Goal: Task Accomplishment & Management: Complete application form

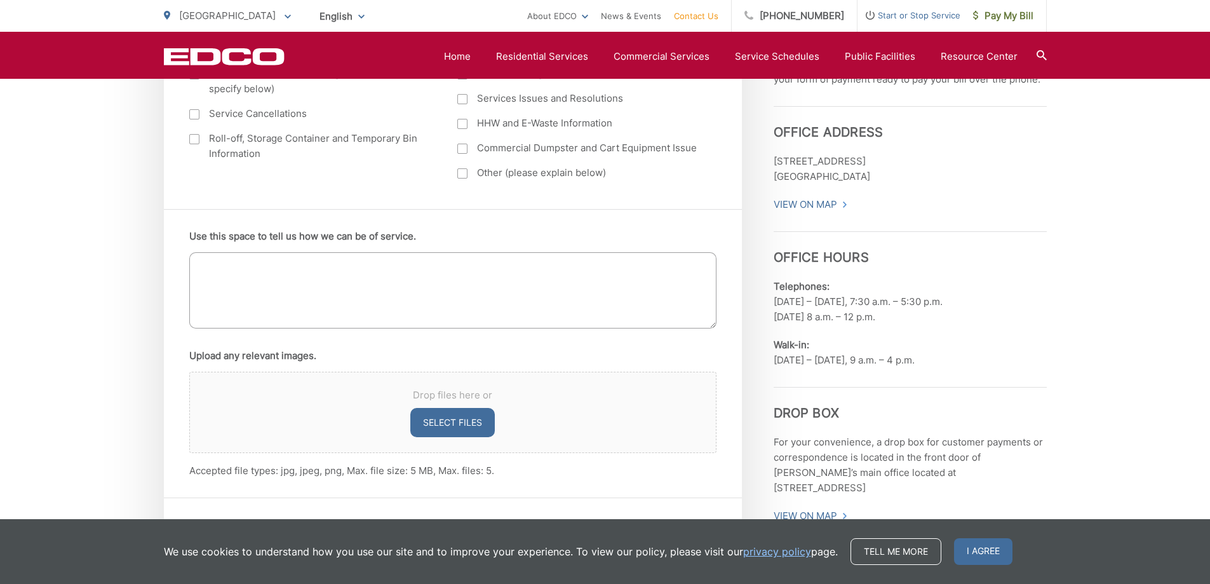
scroll to position [372, 0]
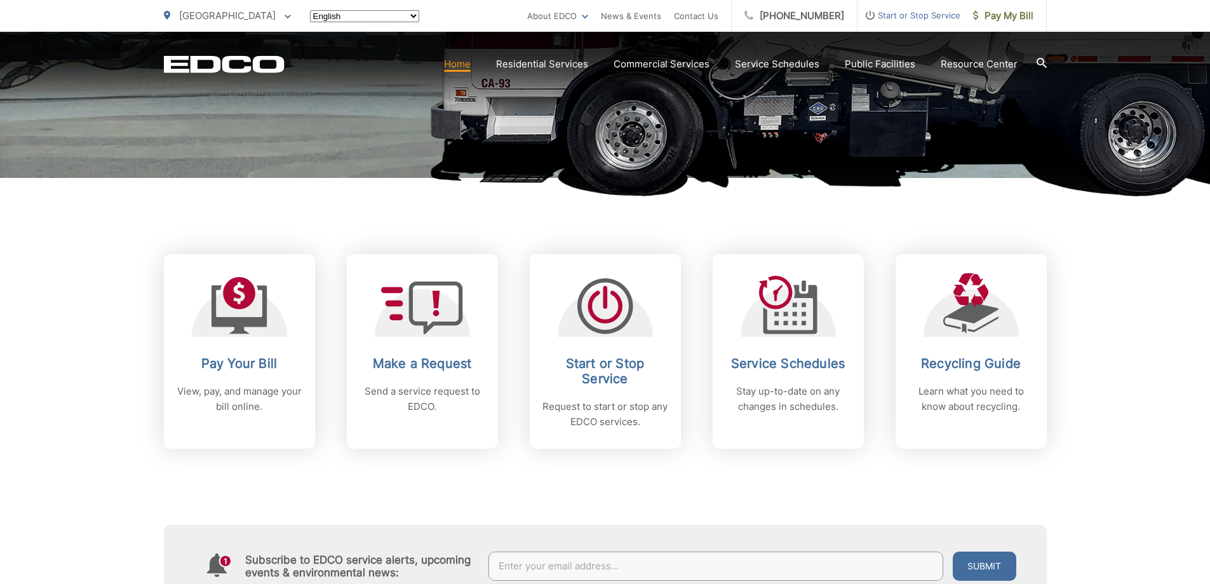
scroll to position [381, 0]
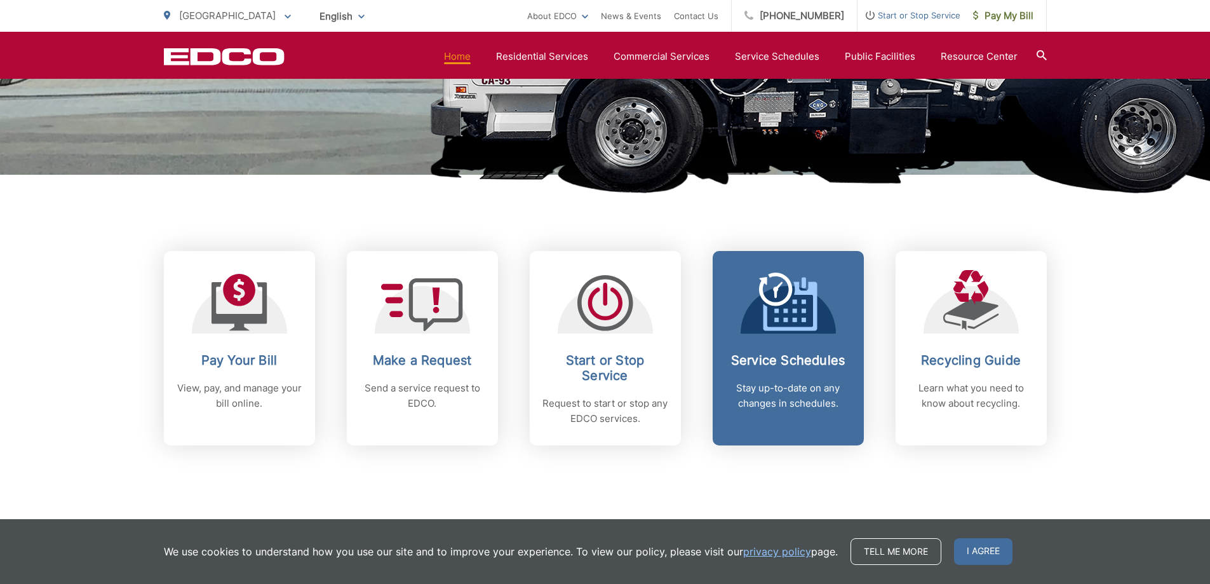
click at [816, 304] on icon at bounding box center [790, 306] width 54 height 49
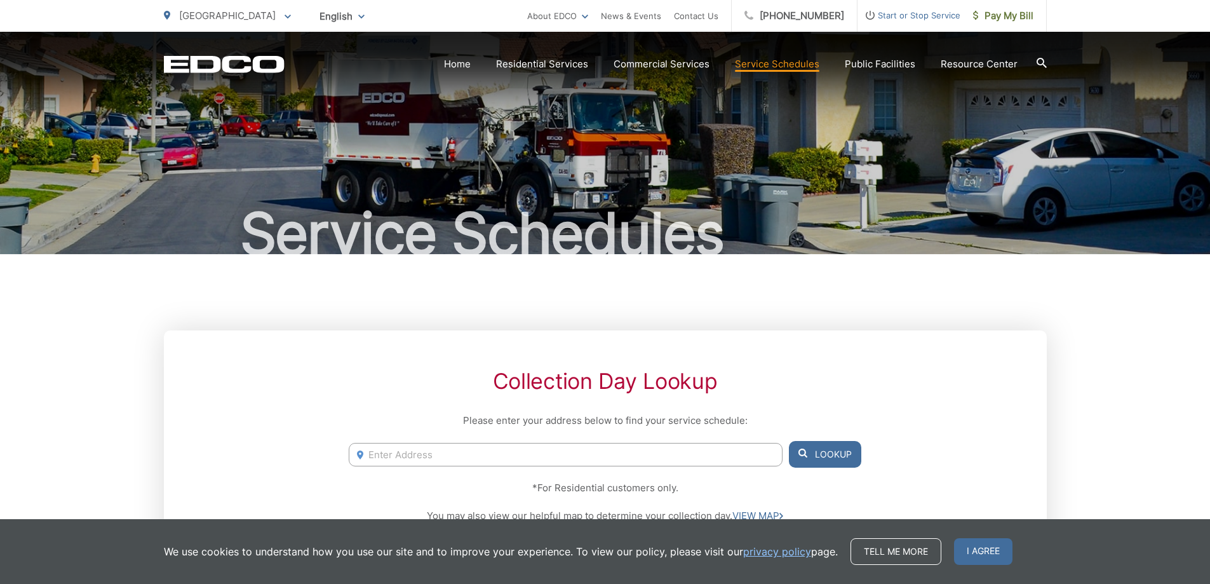
drag, startPoint x: 669, startPoint y: 452, endPoint x: 676, endPoint y: 454, distance: 7.2
click at [669, 451] on input "Enter Address" at bounding box center [565, 455] width 433 height 24
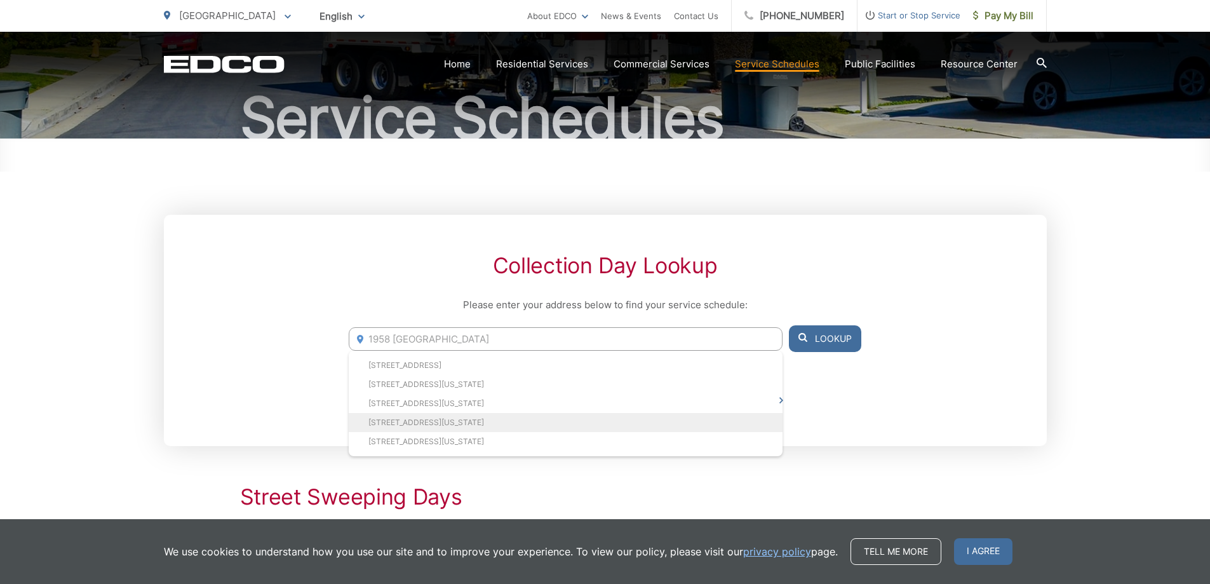
scroll to position [127, 0]
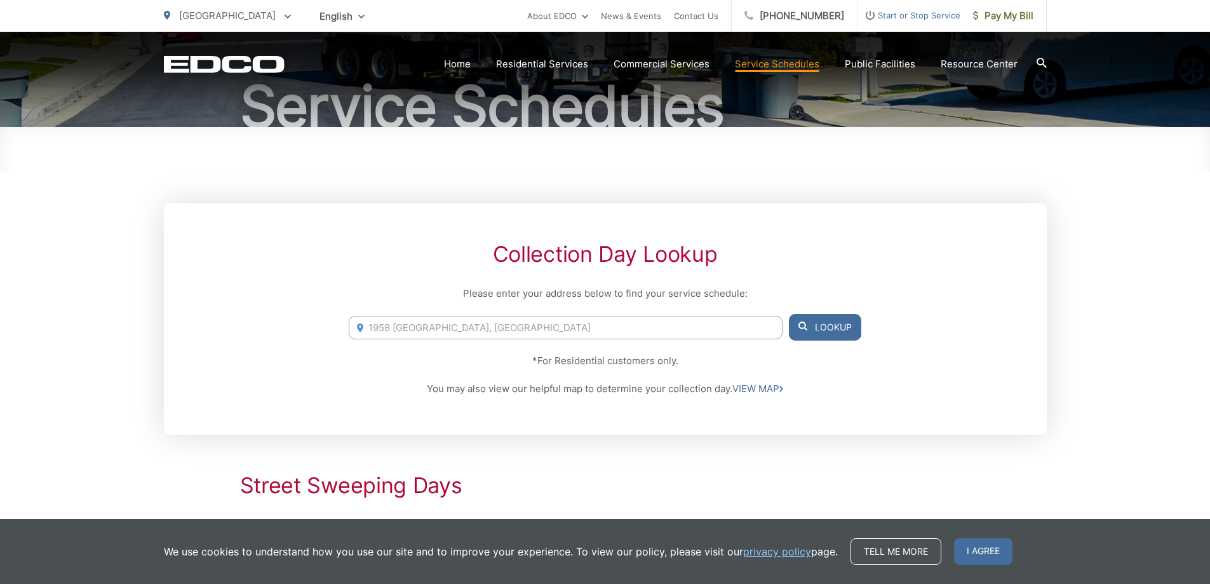
type input "1958 grove ave, san diego"
click at [828, 325] on button "Lookup" at bounding box center [825, 327] width 72 height 27
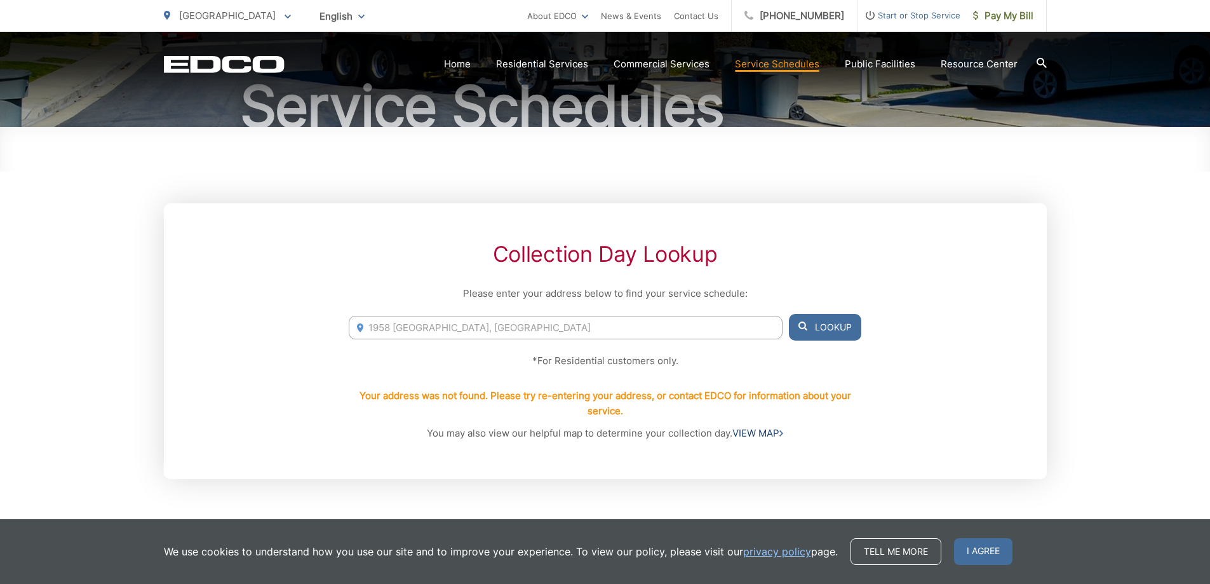
click at [771, 435] on link "VIEW MAP" at bounding box center [757, 433] width 51 height 15
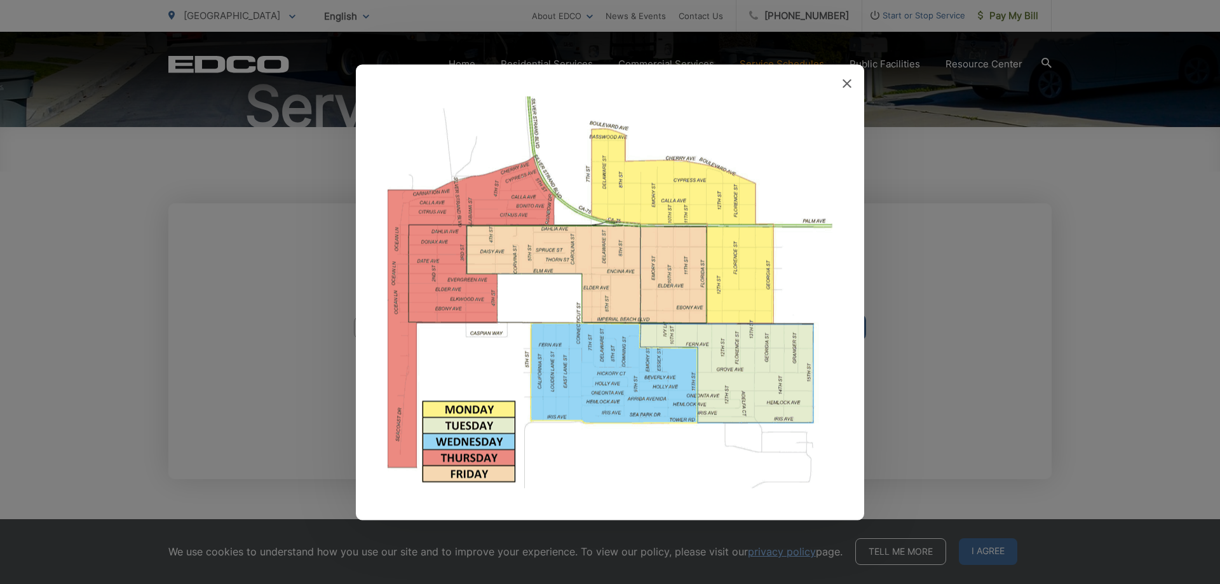
click at [206, 356] on div at bounding box center [610, 292] width 1220 height 584
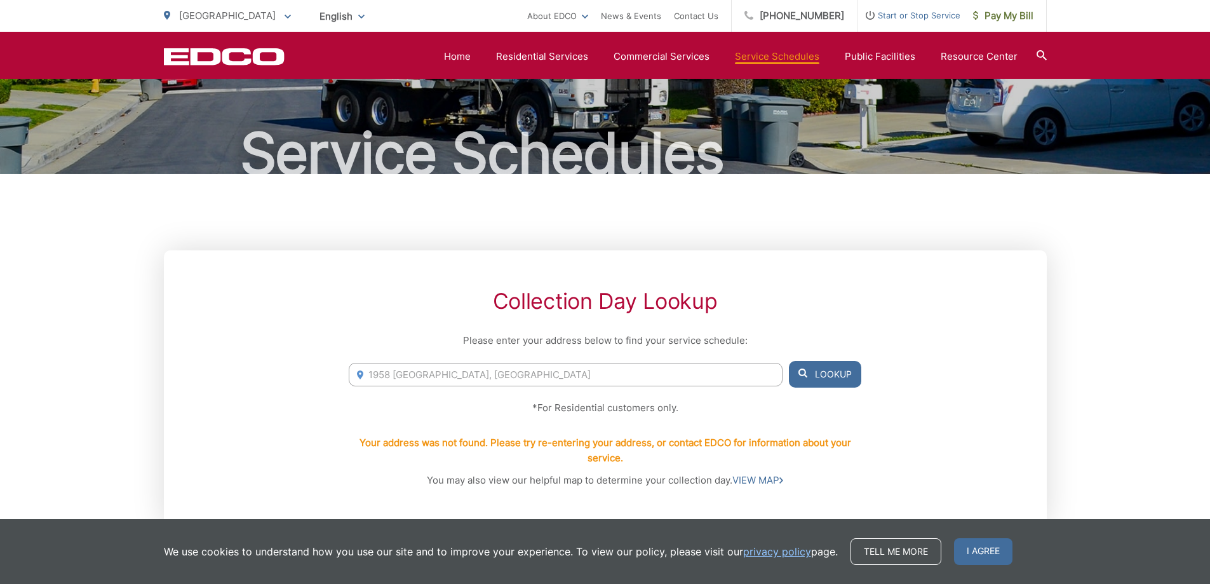
scroll to position [64, 0]
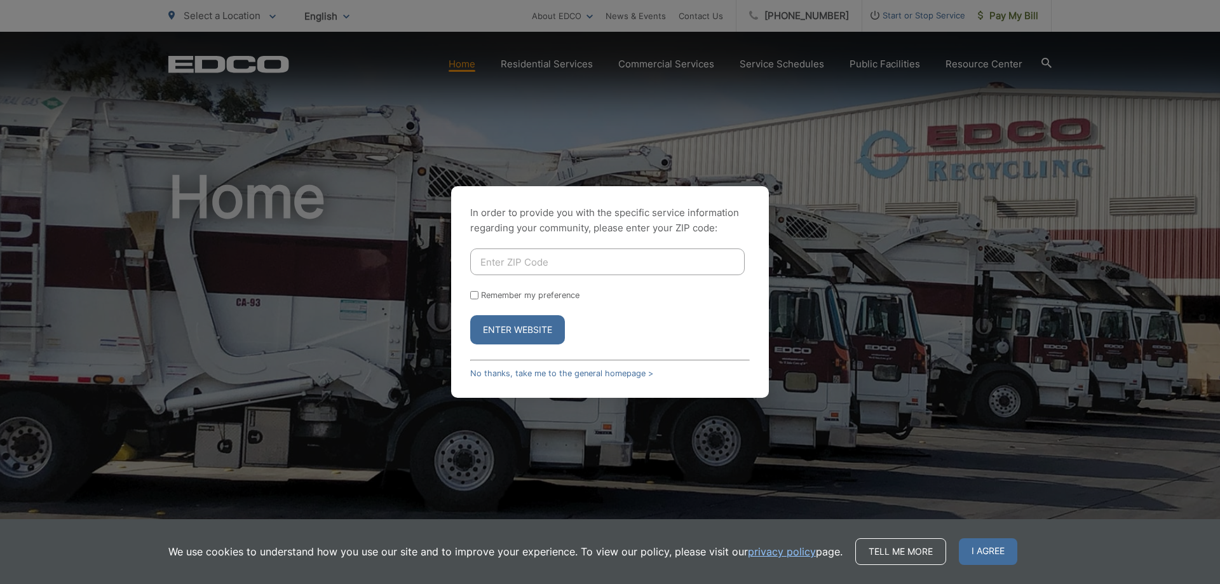
click at [563, 260] on input "Enter ZIP Code" at bounding box center [607, 261] width 274 height 27
type input "6"
type input "92154"
click at [471, 295] on input "Remember my preference" at bounding box center [474, 295] width 8 height 8
checkbox input "true"
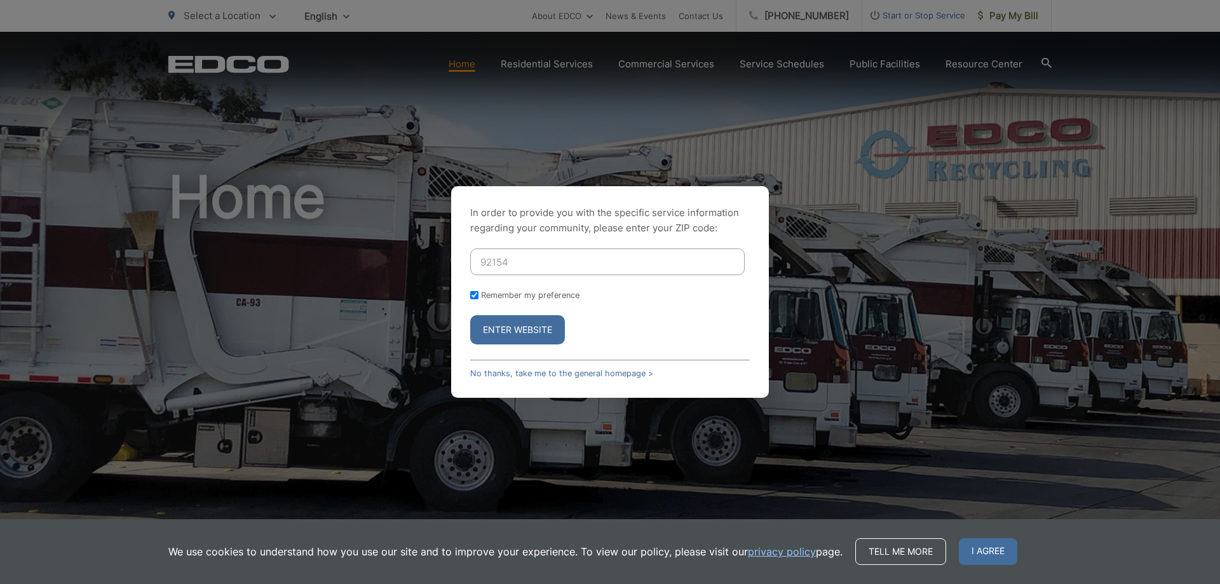
click at [530, 330] on button "Enter Website" at bounding box center [517, 329] width 95 height 29
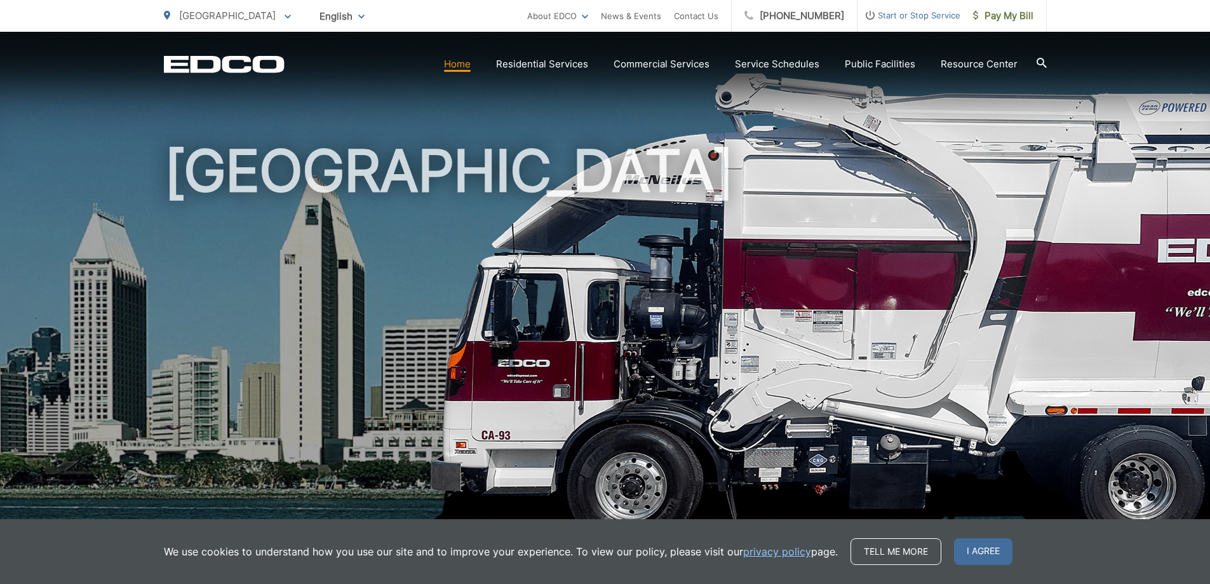
scroll to position [191, 0]
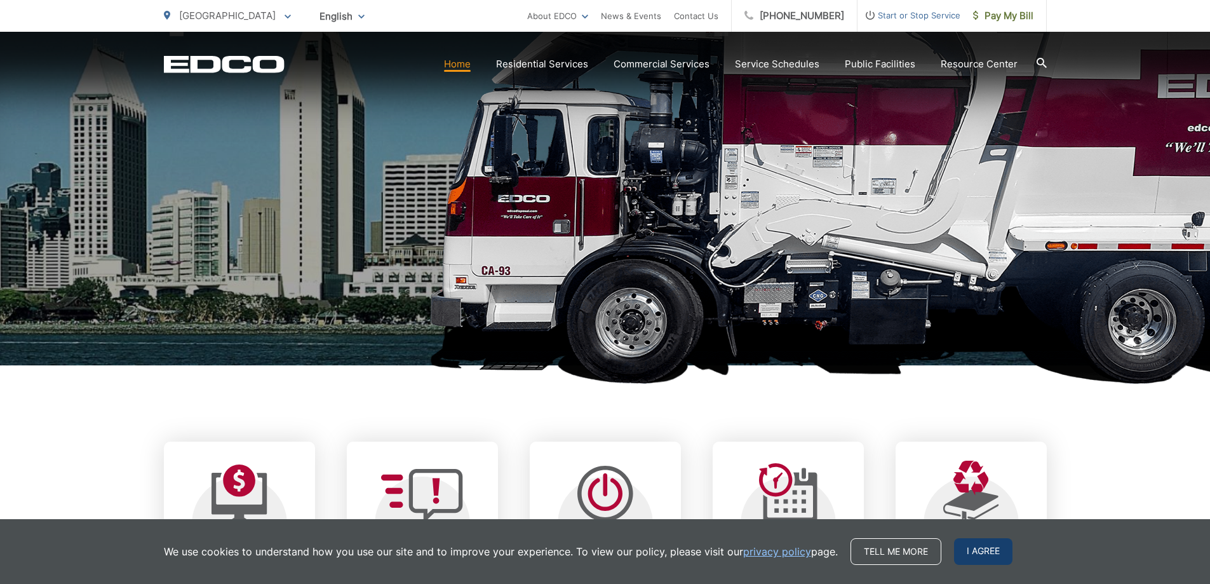
click at [981, 557] on span "I agree" at bounding box center [983, 551] width 58 height 27
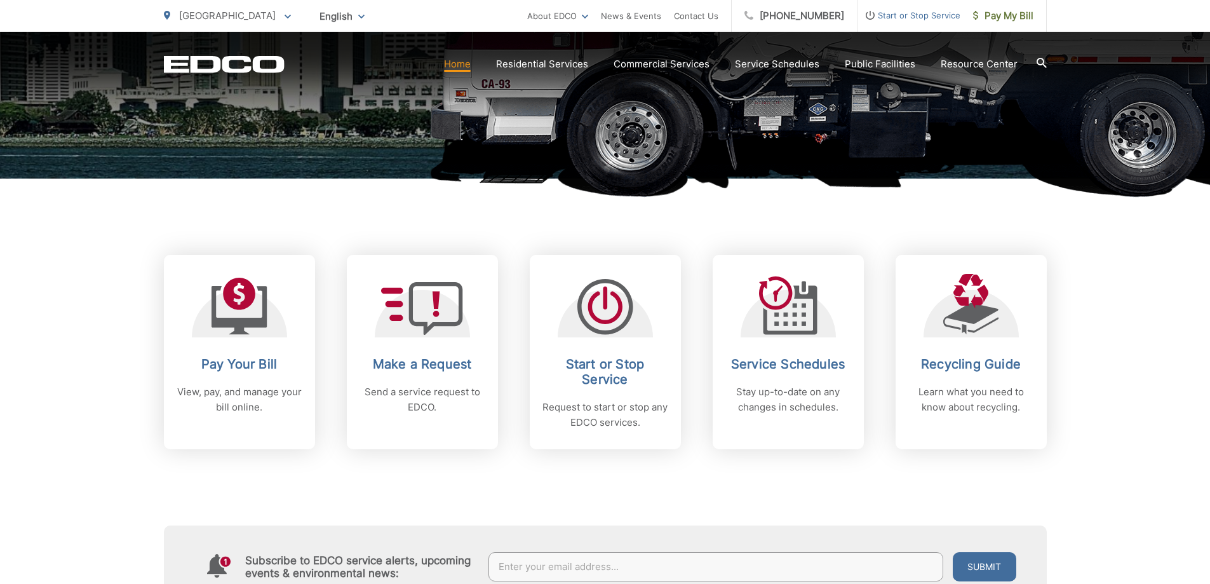
scroll to position [381, 0]
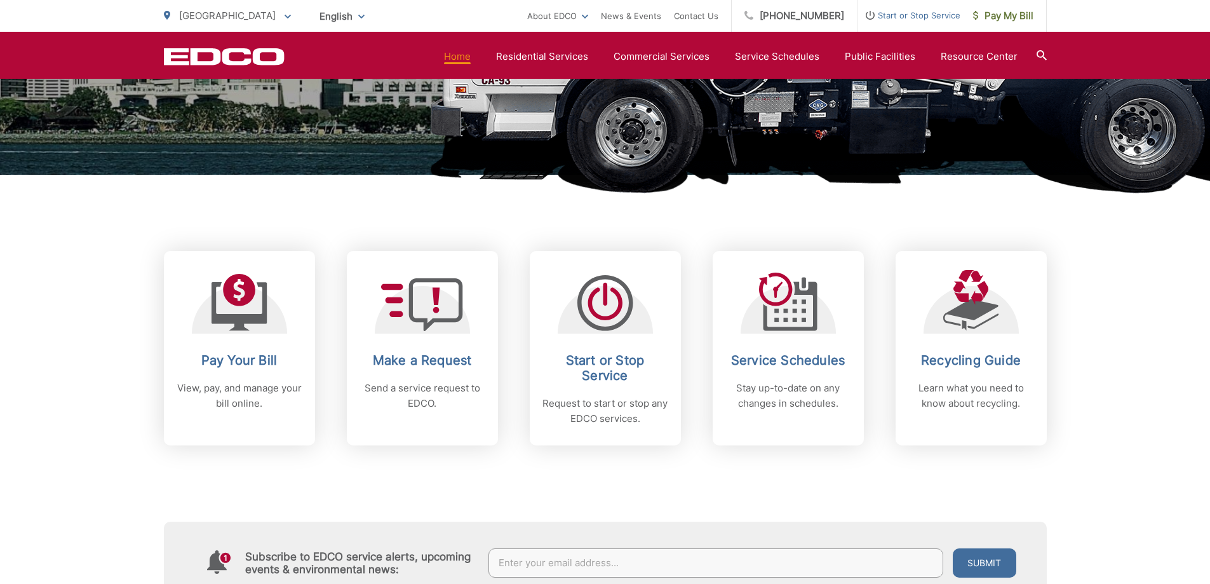
click at [775, 493] on div "Subscribe to EDCO service alerts, upcoming events & environmental news: Submit" at bounding box center [605, 524] width 883 height 158
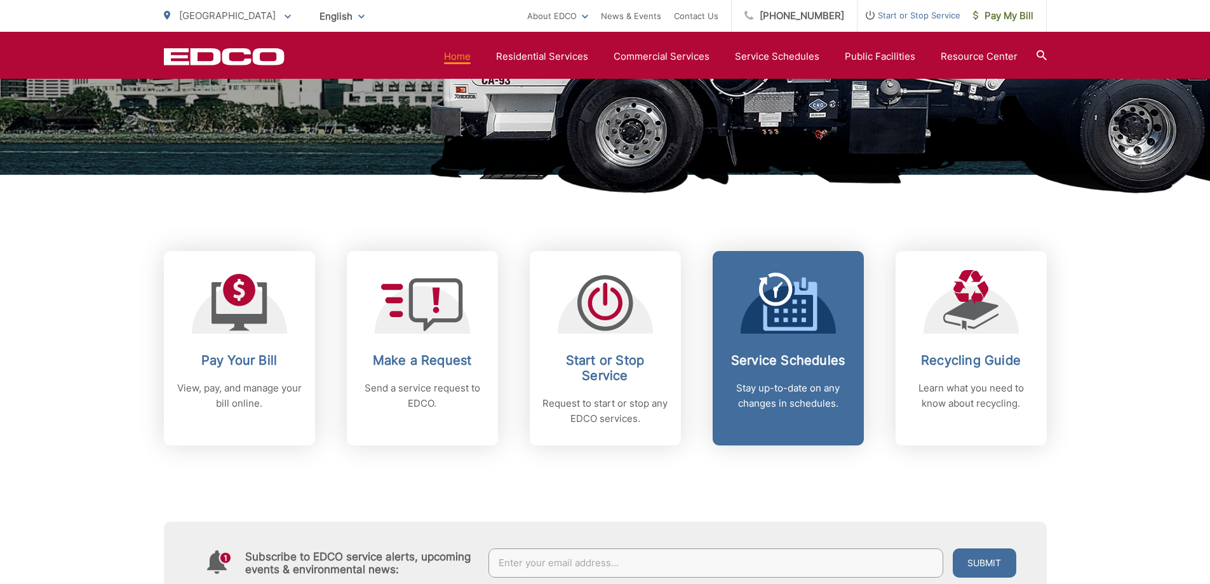
click at [764, 375] on div "Service Schedules Stay up-to-date on any changes in schedules." at bounding box center [788, 382] width 126 height 58
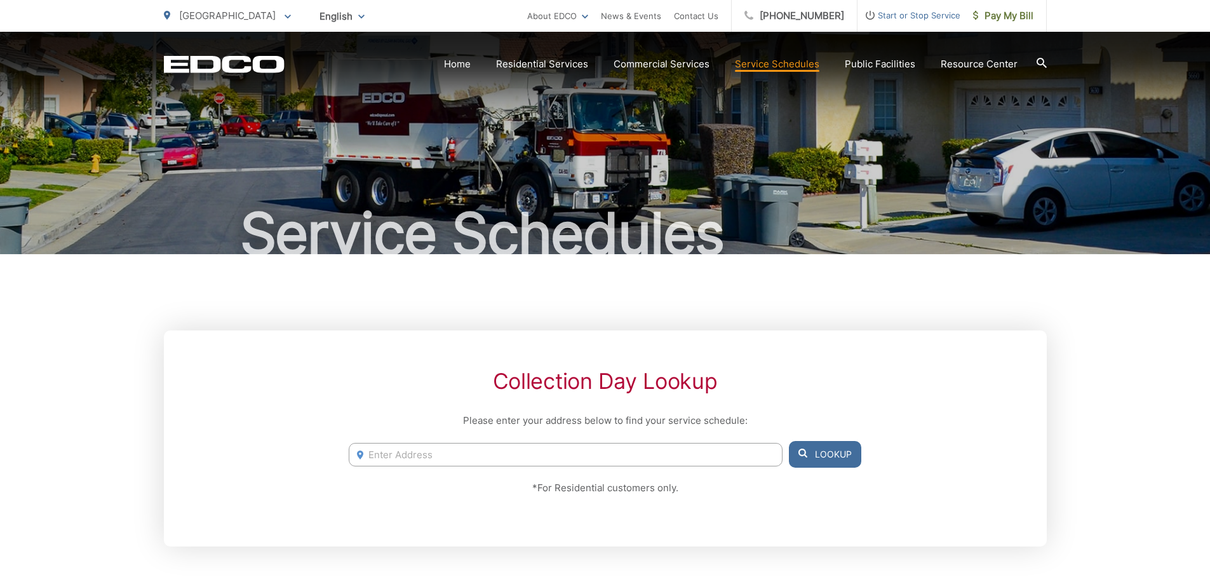
click at [820, 459] on button "Lookup" at bounding box center [825, 454] width 72 height 27
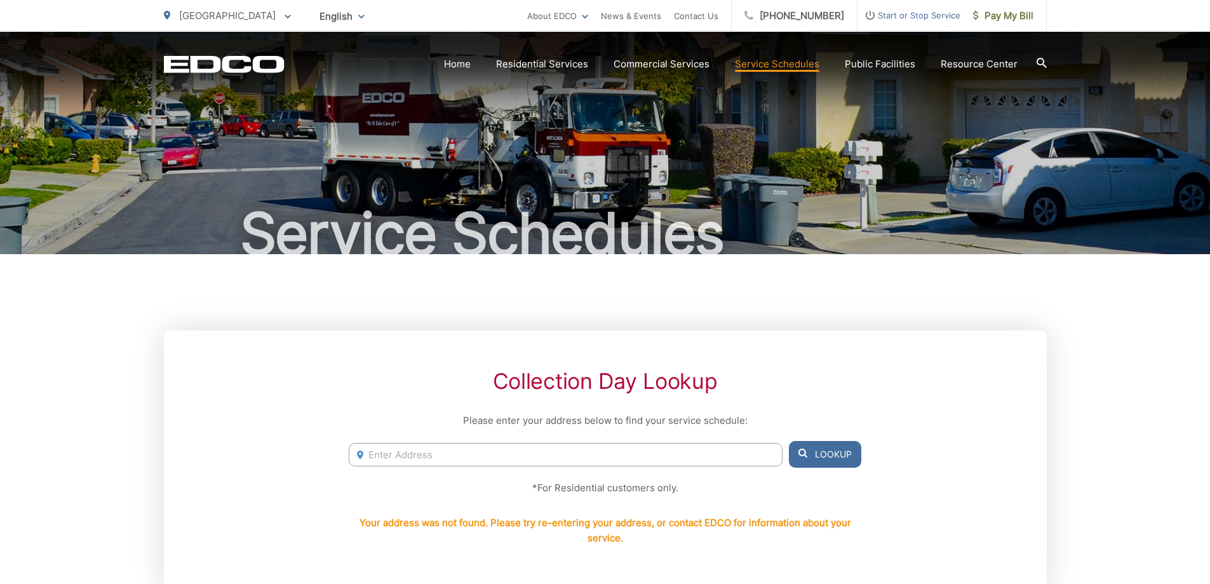
click at [581, 459] on input "Enter Address" at bounding box center [565, 455] width 433 height 24
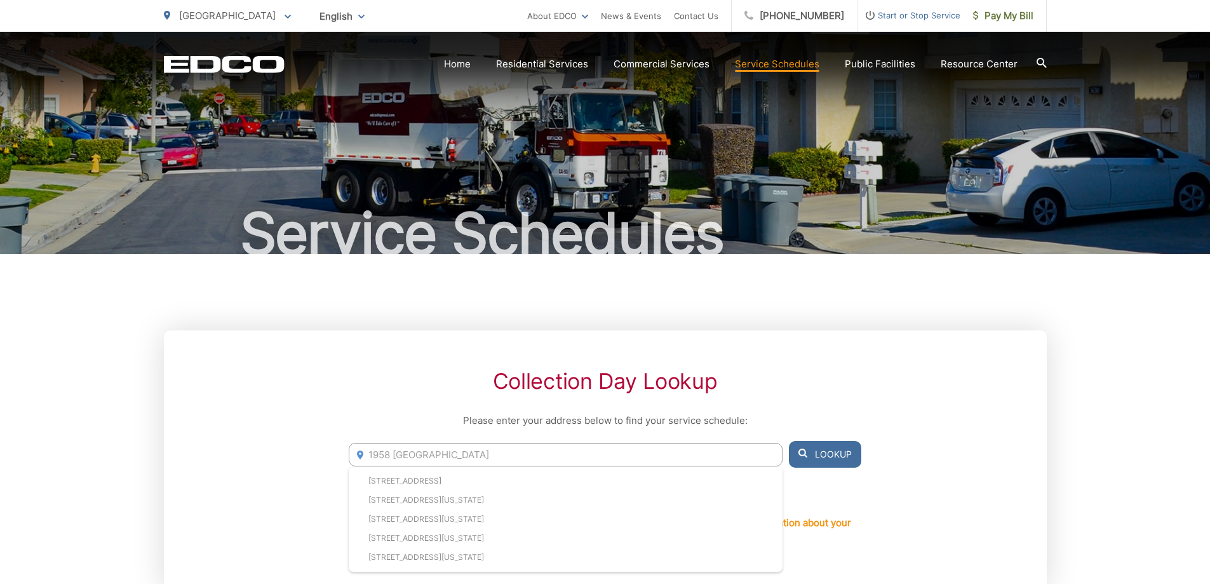
click at [811, 455] on button "Lookup" at bounding box center [825, 454] width 72 height 27
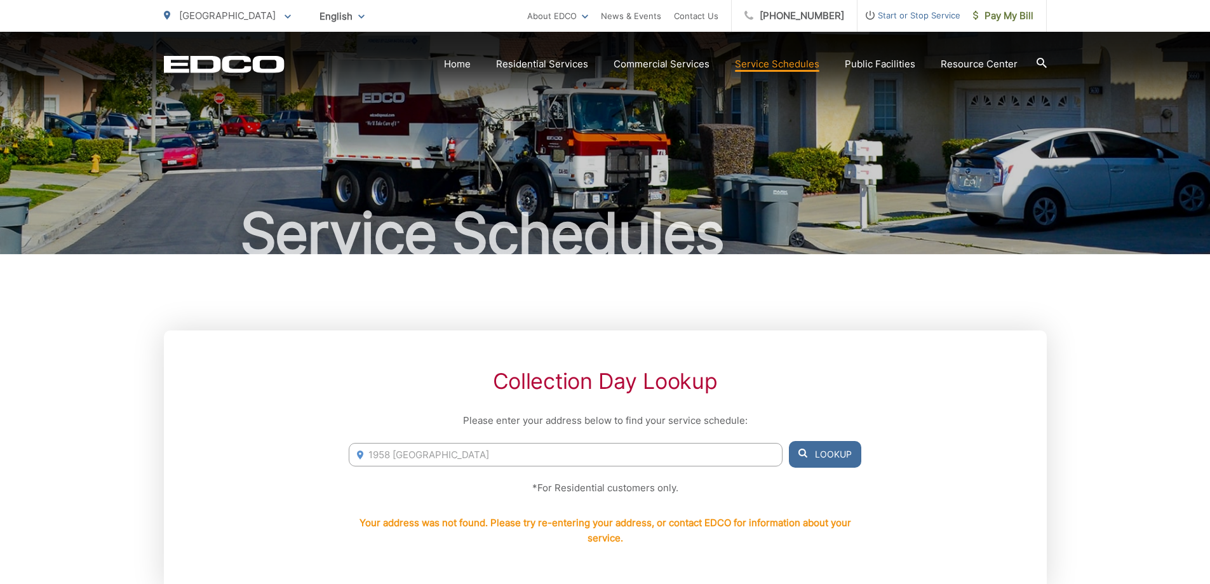
click at [601, 443] on input "1958 grove ave" at bounding box center [565, 455] width 433 height 24
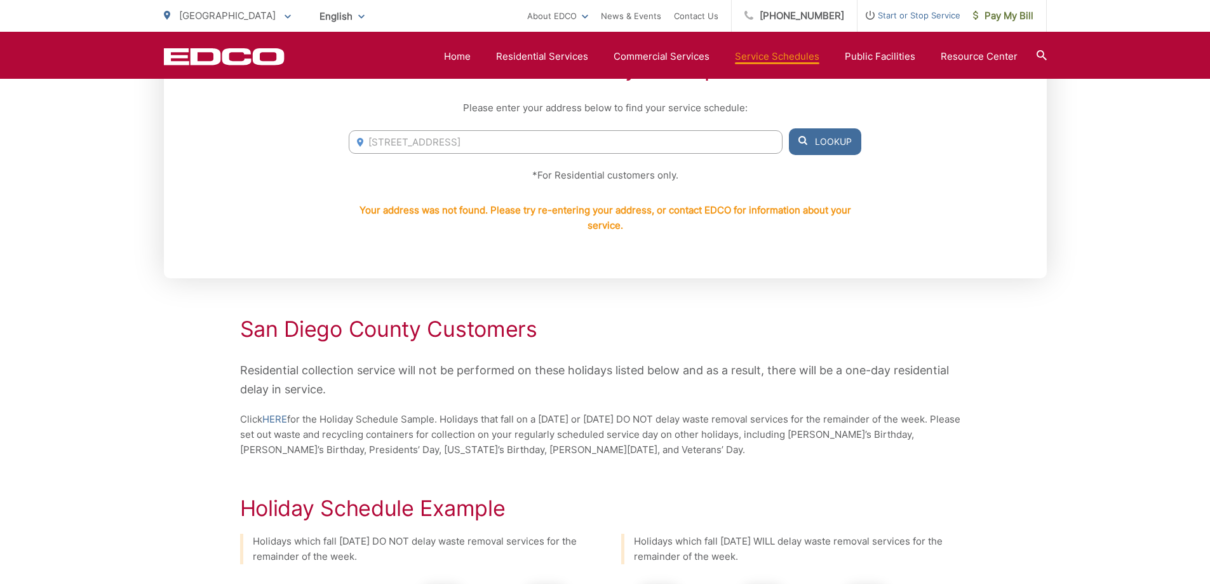
scroll to position [318, 0]
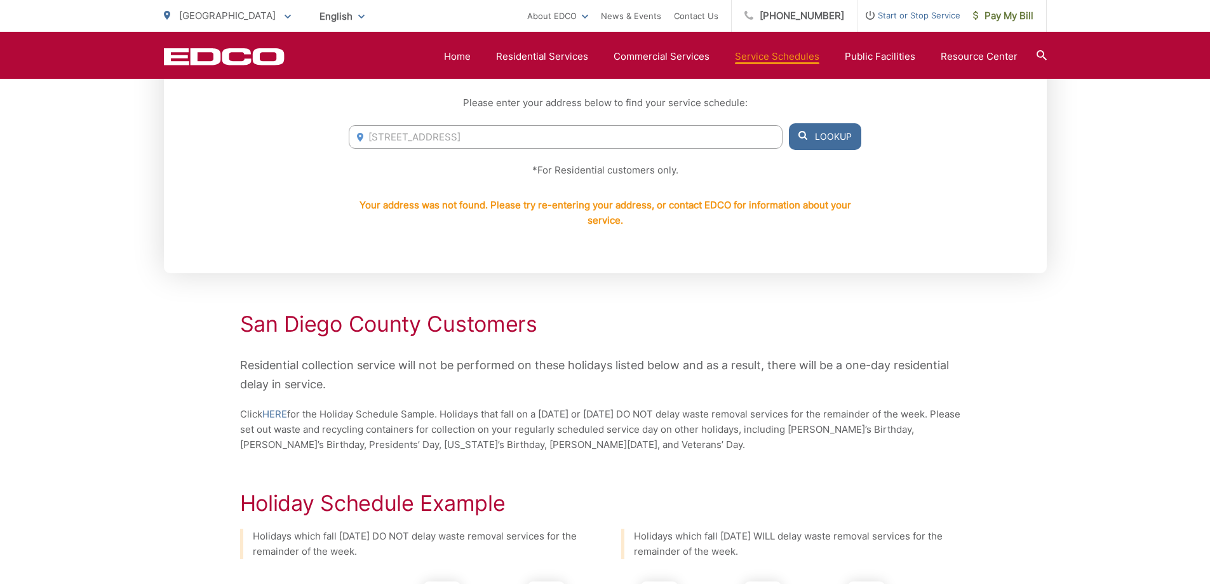
drag, startPoint x: 395, startPoint y: 138, endPoint x: 797, endPoint y: 140, distance: 402.8
click at [772, 141] on input "1958 grove ave 92154" at bounding box center [565, 137] width 433 height 24
type input "1958 grove ave, san diego, ca, 92154"
click at [806, 135] on icon at bounding box center [803, 135] width 9 height 9
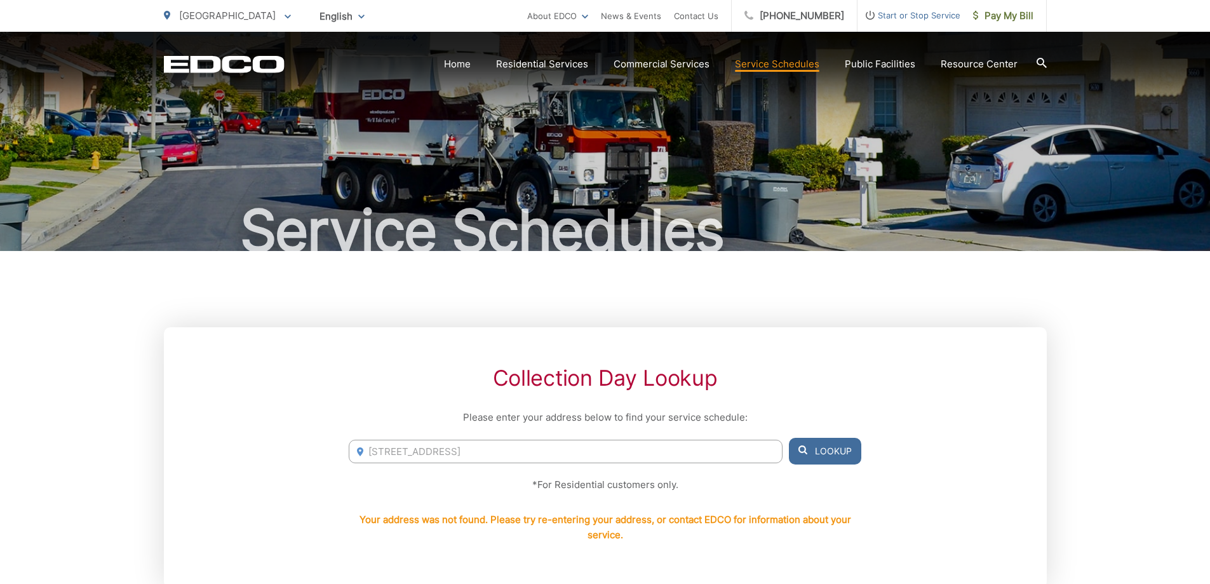
scroll to position [0, 0]
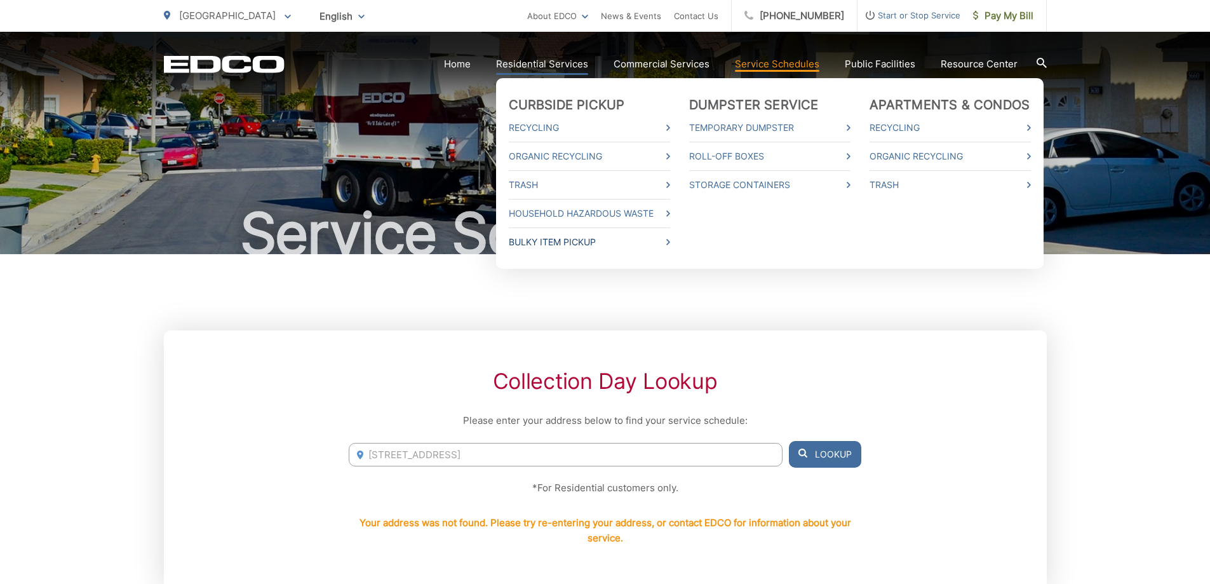
click at [569, 239] on link "Bulky Item Pickup" at bounding box center [589, 241] width 161 height 15
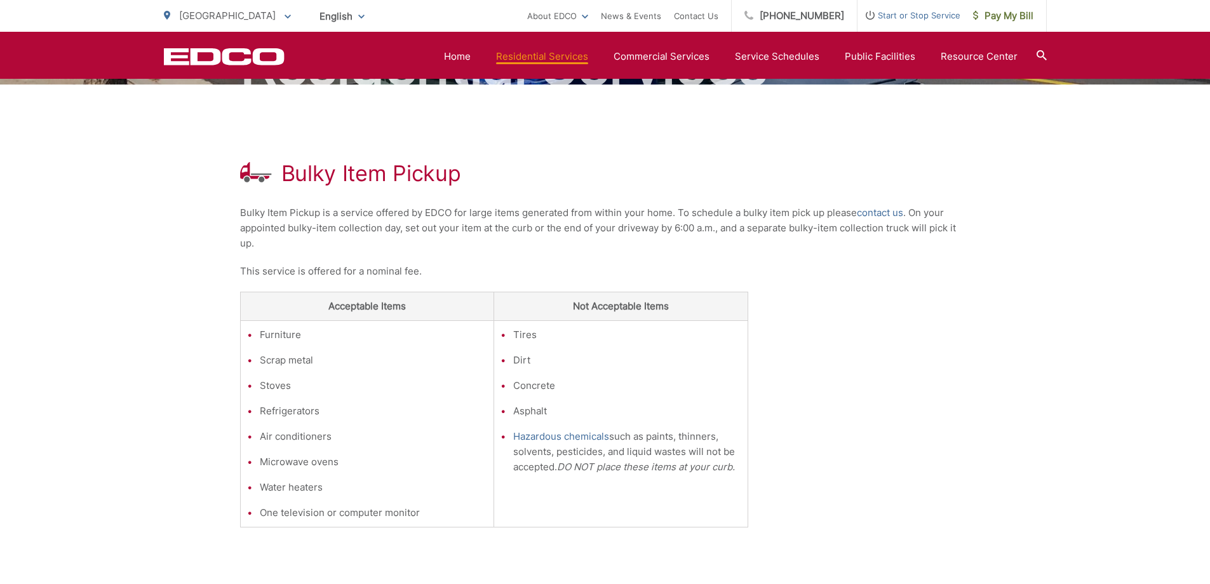
scroll to position [145, 0]
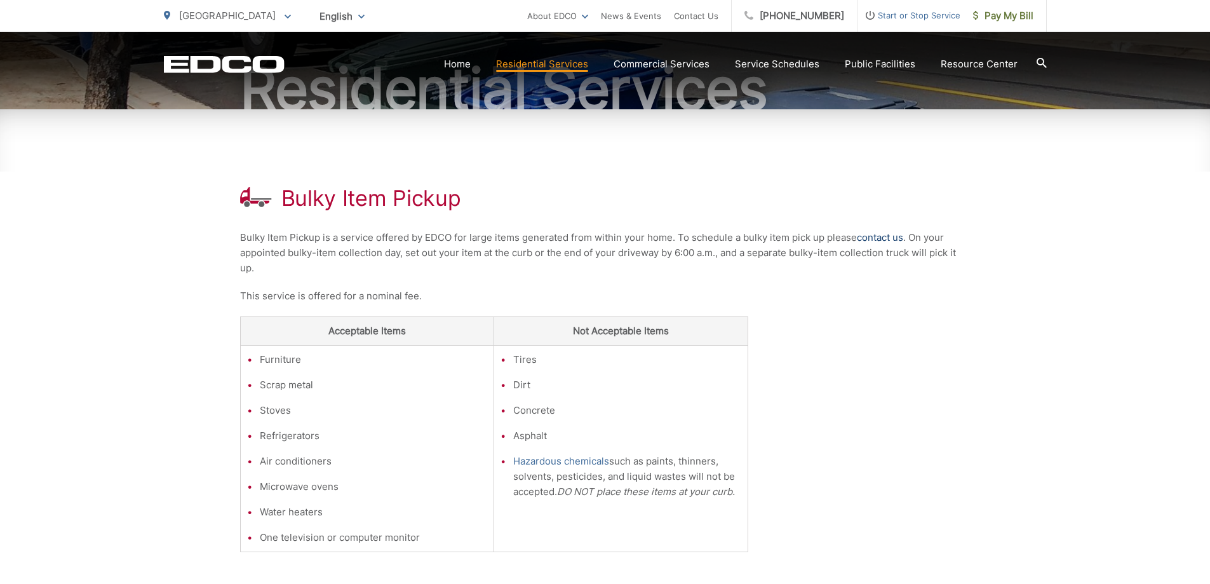
click at [885, 238] on link "contact us" at bounding box center [880, 237] width 46 height 15
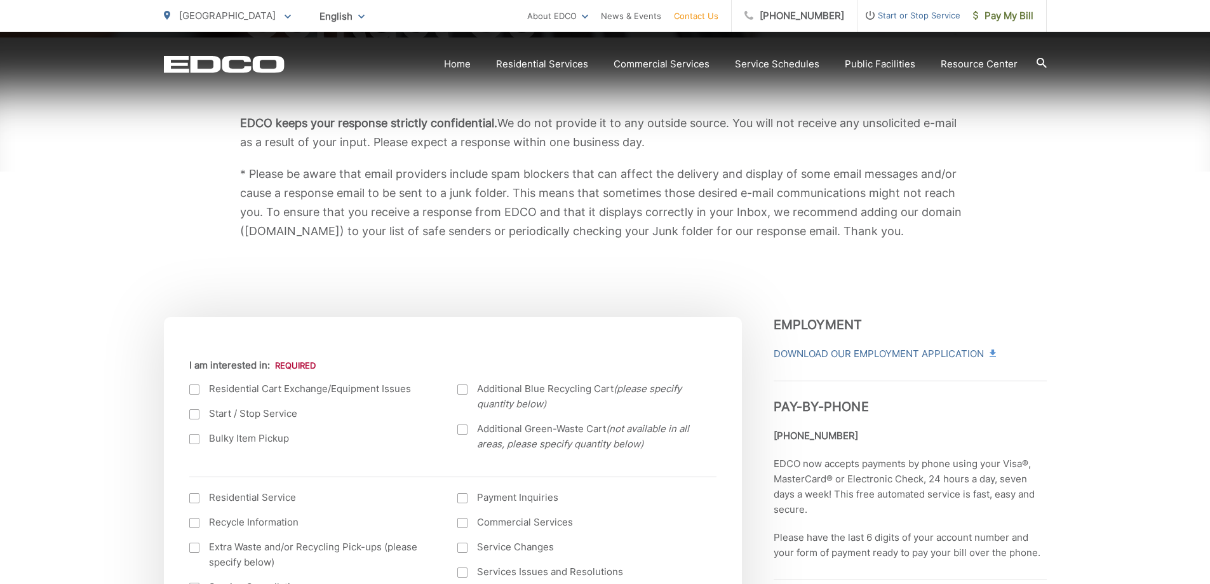
scroll to position [381, 0]
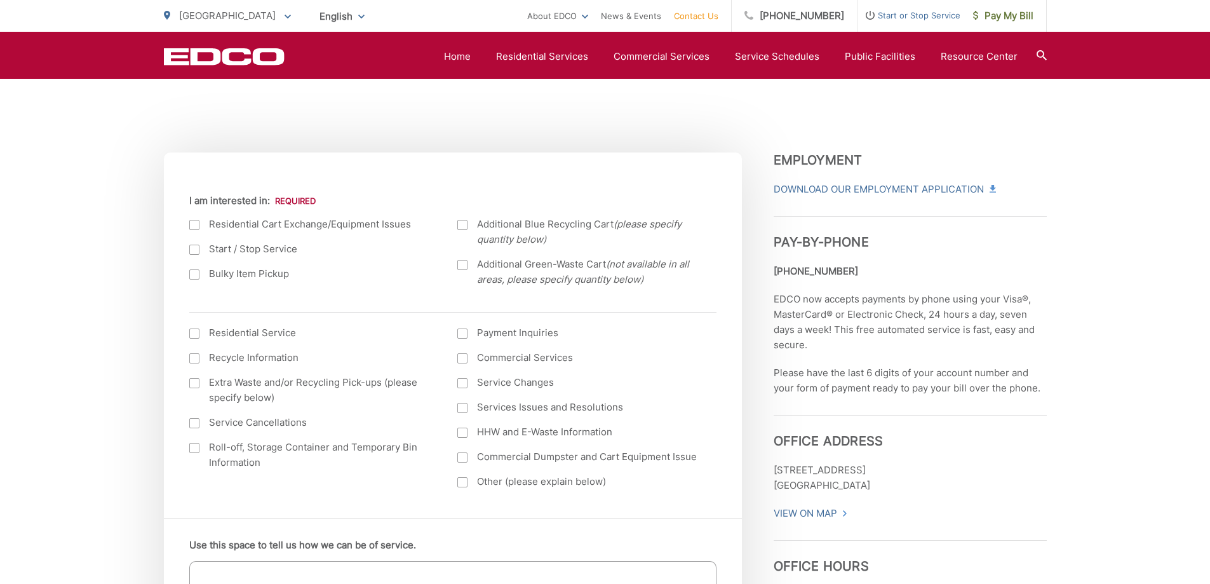
click at [198, 274] on div at bounding box center [194, 274] width 10 height 10
click at [0, 0] on input "Bulky Item Pickup" at bounding box center [0, 0] width 0 height 0
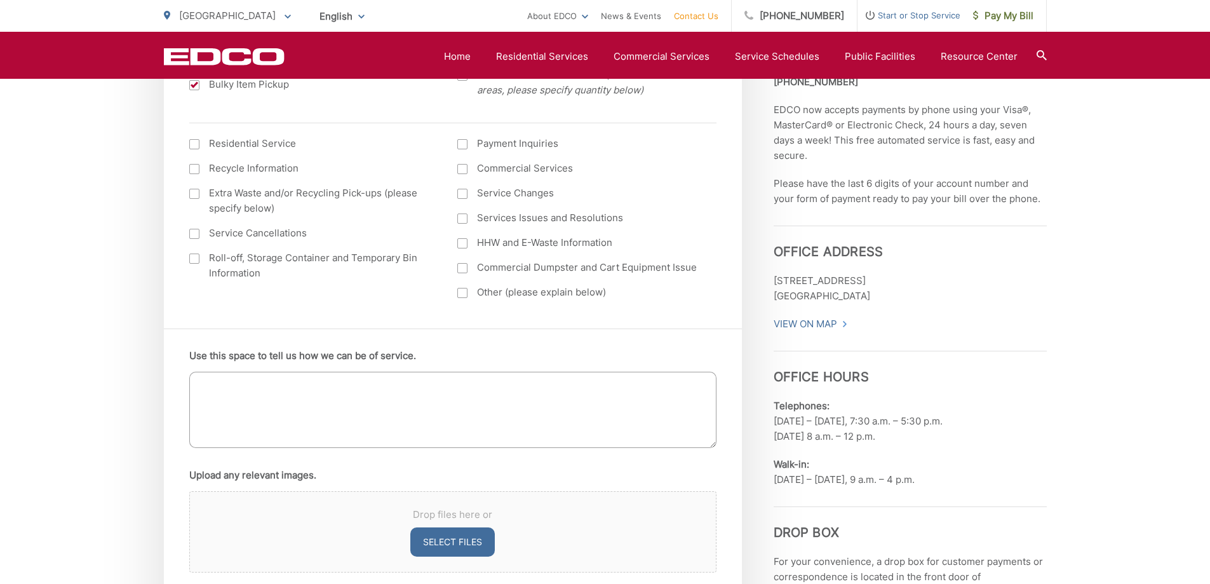
scroll to position [572, 0]
